Goal: Information Seeking & Learning: Learn about a topic

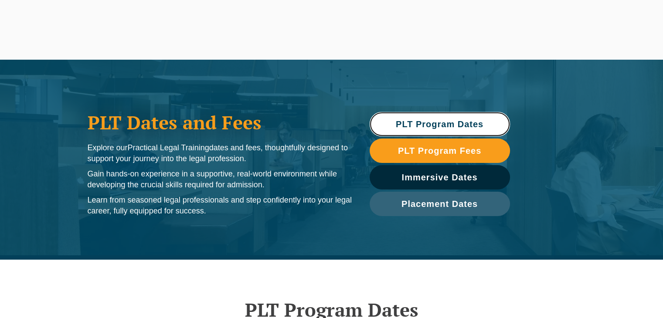
click at [449, 123] on span "PLT Program Dates" at bounding box center [440, 124] width 88 height 9
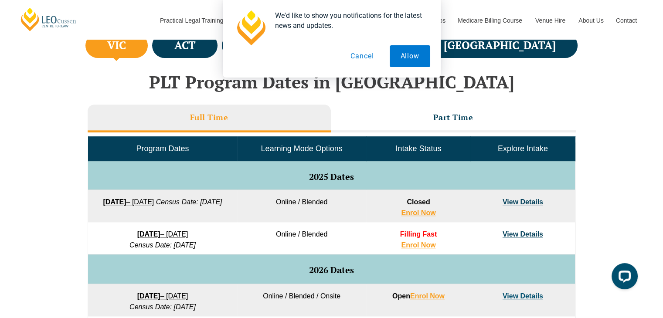
scroll to position [347, 0]
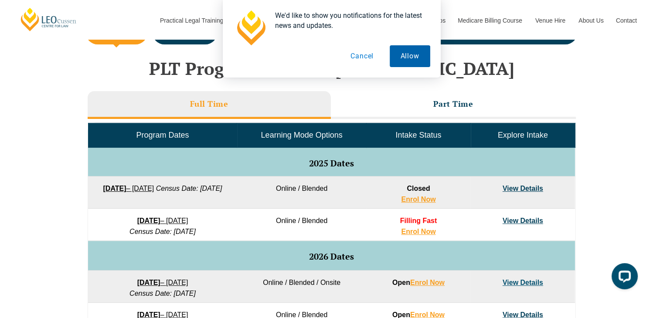
click at [405, 57] on button "Allow" at bounding box center [410, 56] width 41 height 22
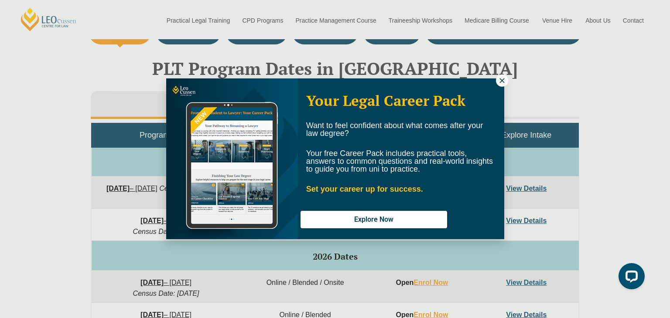
click at [502, 82] on icon at bounding box center [502, 81] width 8 height 8
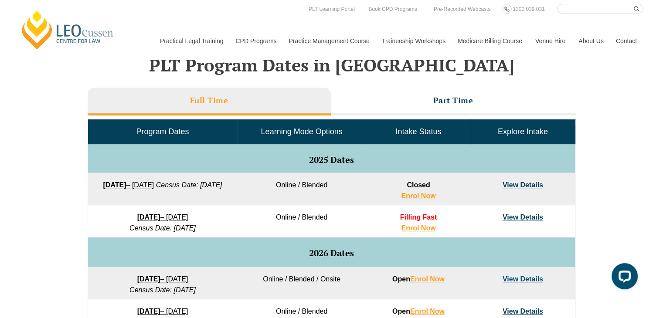
scroll to position [347, 0]
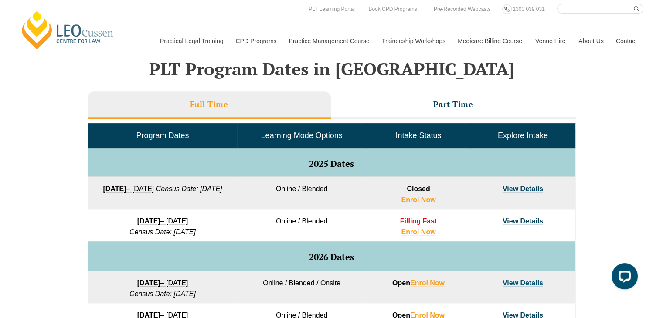
click at [529, 221] on link "View Details" at bounding box center [523, 221] width 41 height 7
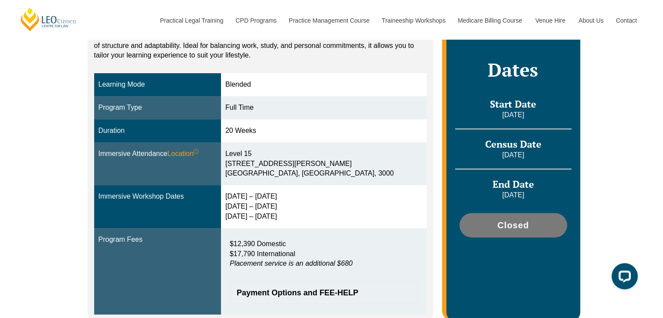
scroll to position [209, 0]
